Goal: Information Seeking & Learning: Learn about a topic

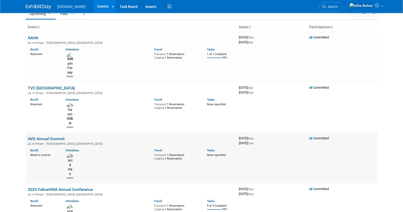
scroll to position [32, 0]
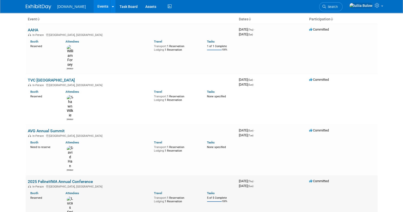
click at [57, 179] on link "2025 FelineVMA Annual Conference" at bounding box center [60, 181] width 65 height 5
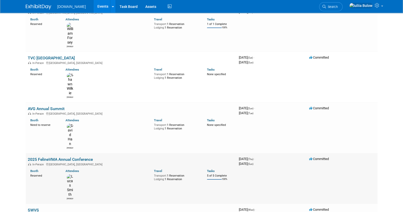
scroll to position [63, 0]
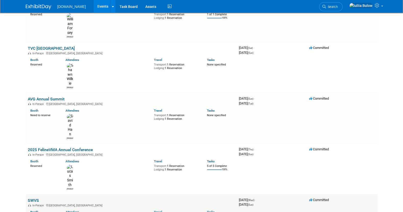
click at [34, 198] on link "SWVS" at bounding box center [33, 200] width 11 height 5
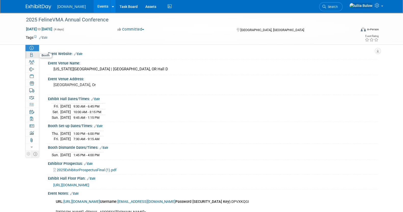
click at [32, 55] on icon at bounding box center [31, 55] width 3 height 4
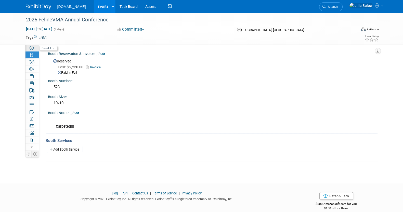
click at [31, 49] on icon at bounding box center [32, 48] width 4 height 4
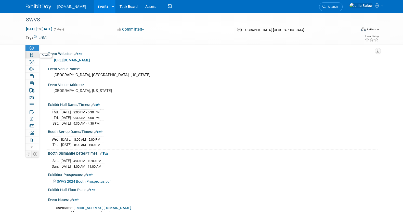
click at [35, 55] on link "Booth" at bounding box center [32, 54] width 14 height 7
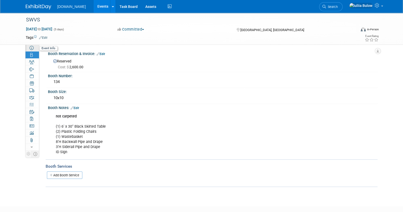
click at [34, 48] on link "Event Information" at bounding box center [32, 47] width 14 height 7
